Goal: Task Accomplishment & Management: Manage account settings

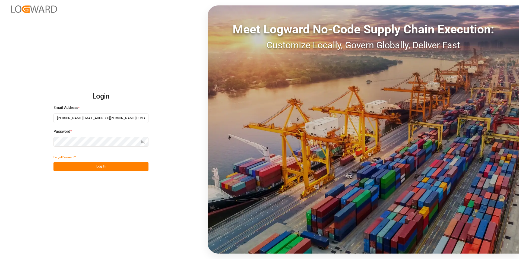
click at [99, 120] on input "[PERSON_NAME][EMAIL_ADDRESS][PERSON_NAME][DOMAIN_NAME]" at bounding box center [101, 119] width 95 height 10
click at [69, 169] on button "Log In" at bounding box center [101, 167] width 95 height 10
click at [87, 166] on button "Log In" at bounding box center [101, 167] width 95 height 10
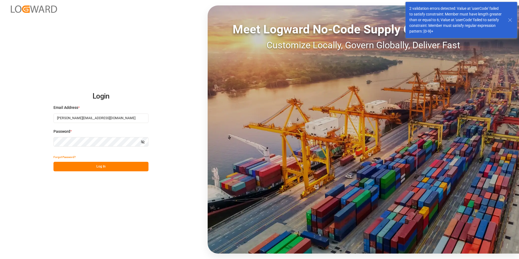
click at [107, 118] on input "natalia.kulwicka@cofresco.com" at bounding box center [101, 119] width 95 height 10
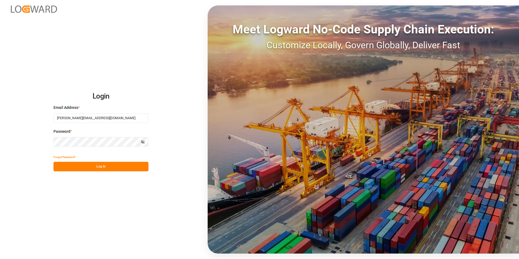
click at [68, 165] on button "Log In" at bounding box center [101, 167] width 95 height 10
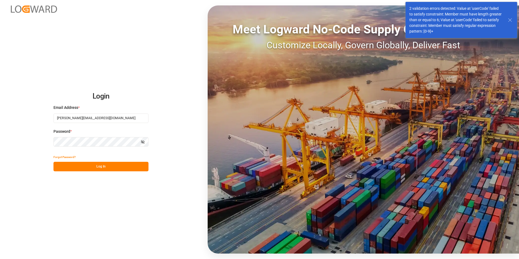
click at [511, 20] on line at bounding box center [510, 19] width 3 height 3
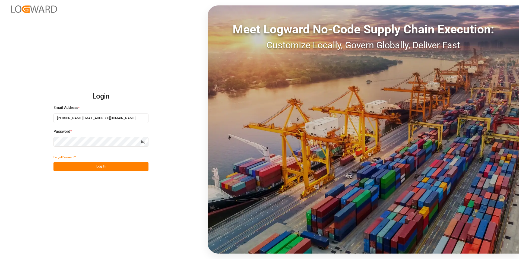
click at [98, 113] on div "Email Address * natalia.kulwicka@cofresco.com" at bounding box center [101, 117] width 95 height 24
click at [96, 118] on input "natalia.kulwicka@cofresco.com" at bounding box center [101, 119] width 95 height 10
type input "[PERSON_NAME][EMAIL_ADDRESS][PERSON_NAME][DOMAIN_NAME]"
click at [72, 165] on button "Log In" at bounding box center [101, 167] width 95 height 10
type input "[PERSON_NAME][EMAIL_ADDRESS][PERSON_NAME][DOMAIN_NAME]"
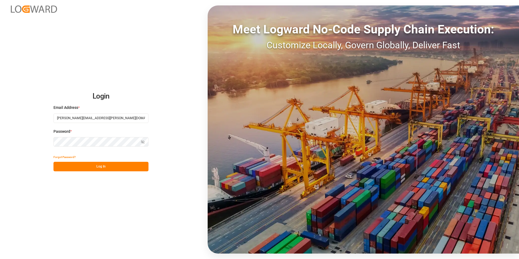
click at [83, 168] on button "Log In" at bounding box center [101, 167] width 95 height 10
